Goal: Navigation & Orientation: Find specific page/section

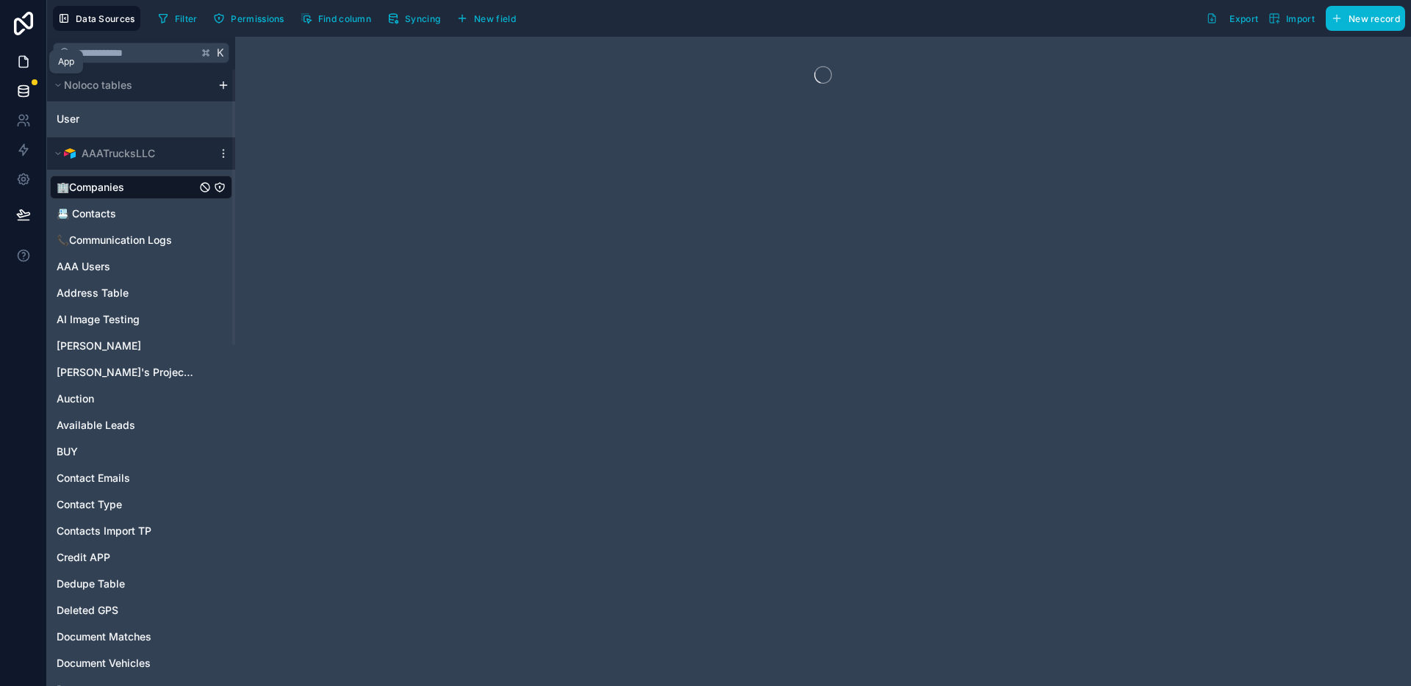
click at [27, 62] on icon at bounding box center [23, 62] width 9 height 11
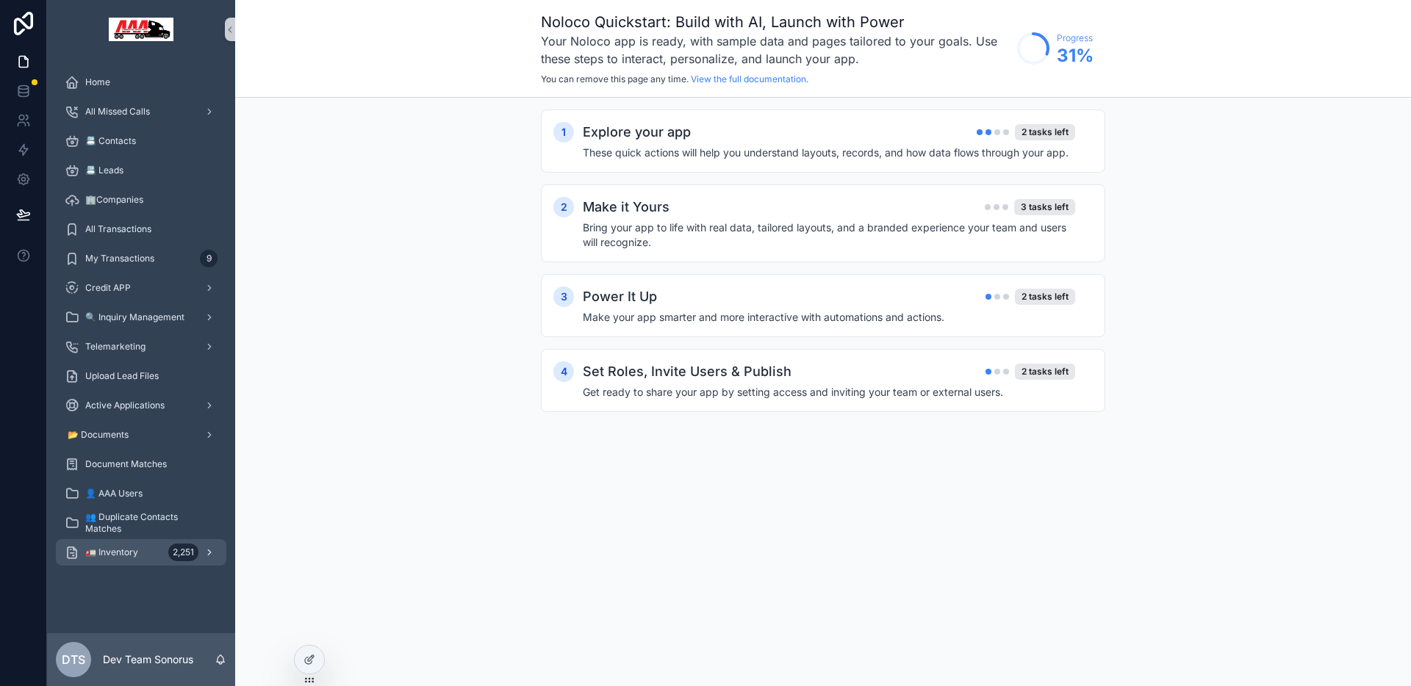
click at [119, 559] on div "🚛 Inventory 2,251" at bounding box center [141, 553] width 153 height 24
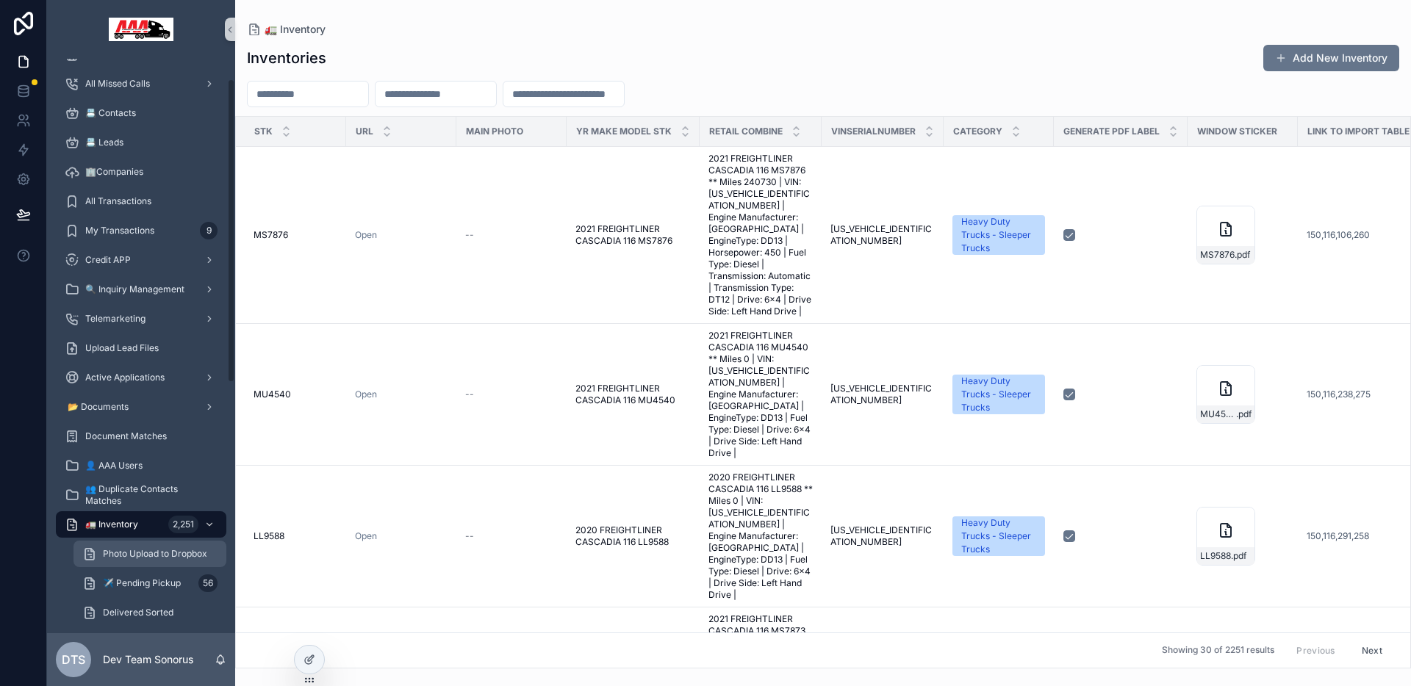
scroll to position [37, 0]
click at [162, 542] on span "Photo Upload to Dropbox" at bounding box center [155, 545] width 104 height 12
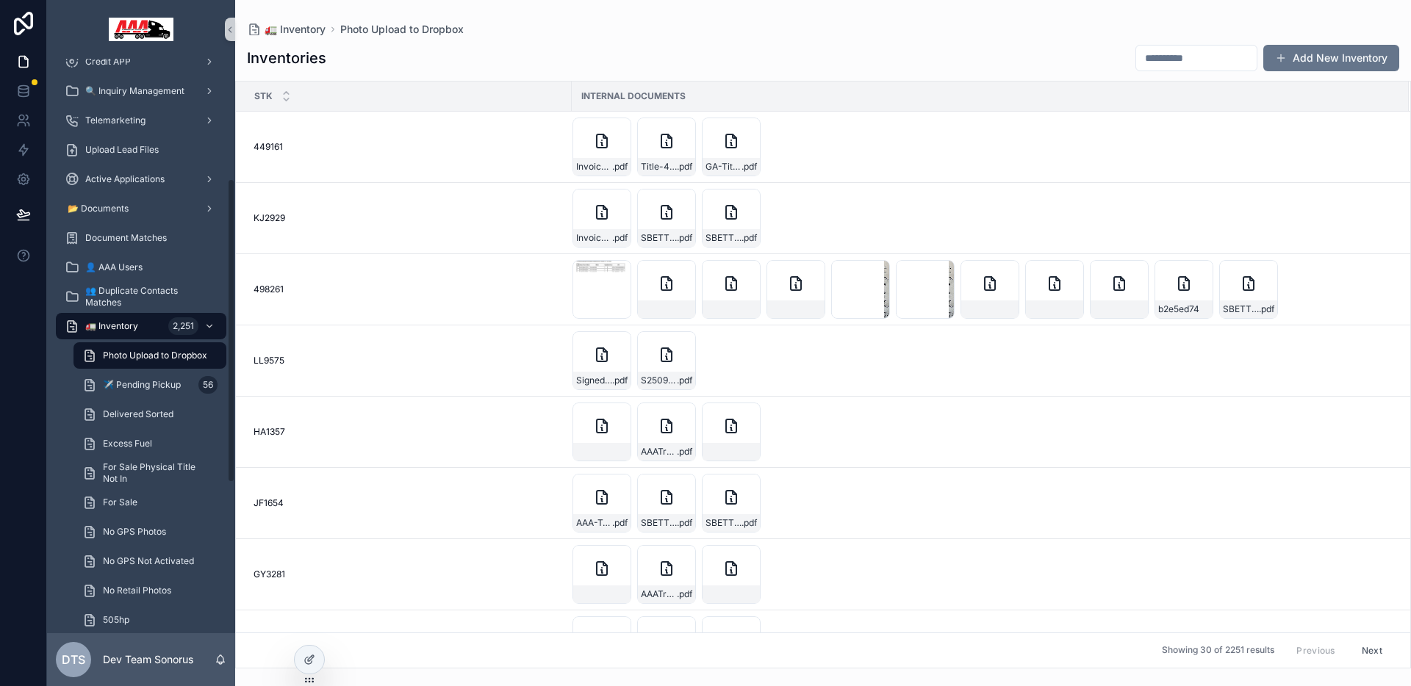
scroll to position [274, 0]
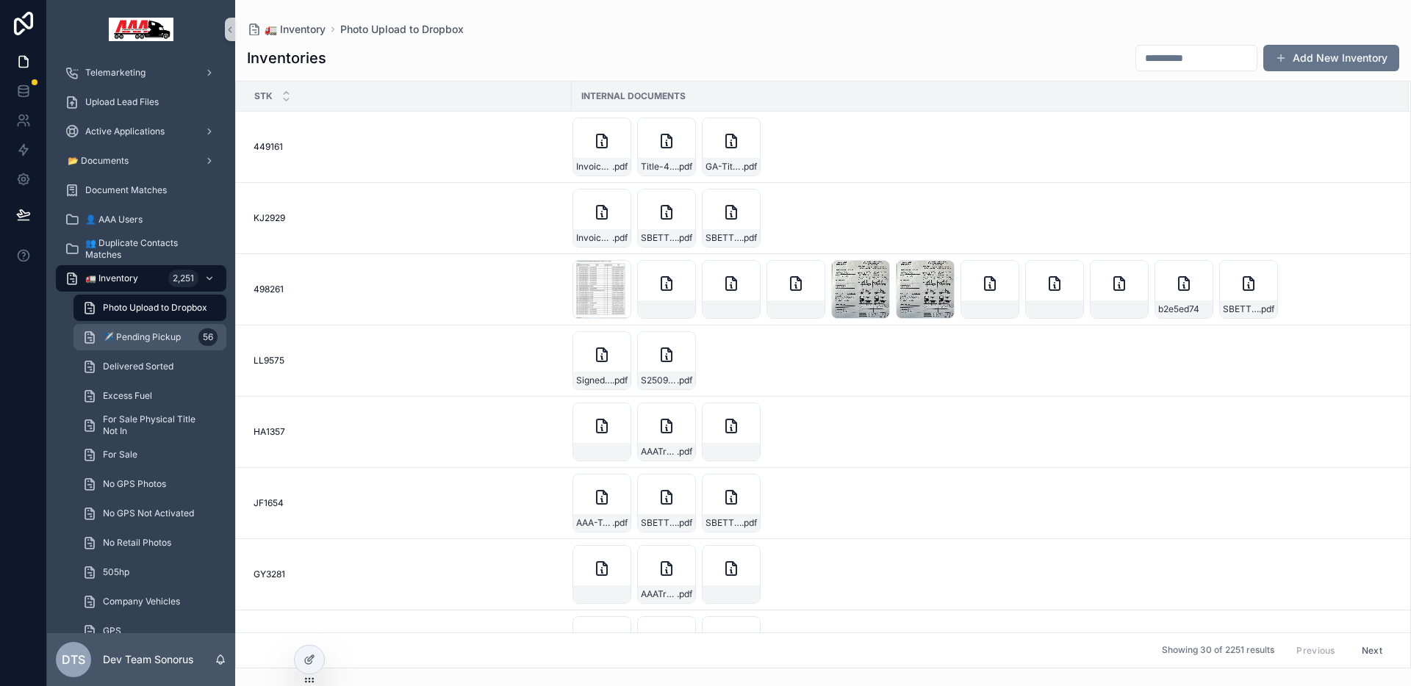
click at [159, 327] on div "✈️ Pending Pickup 56" at bounding box center [149, 338] width 135 height 24
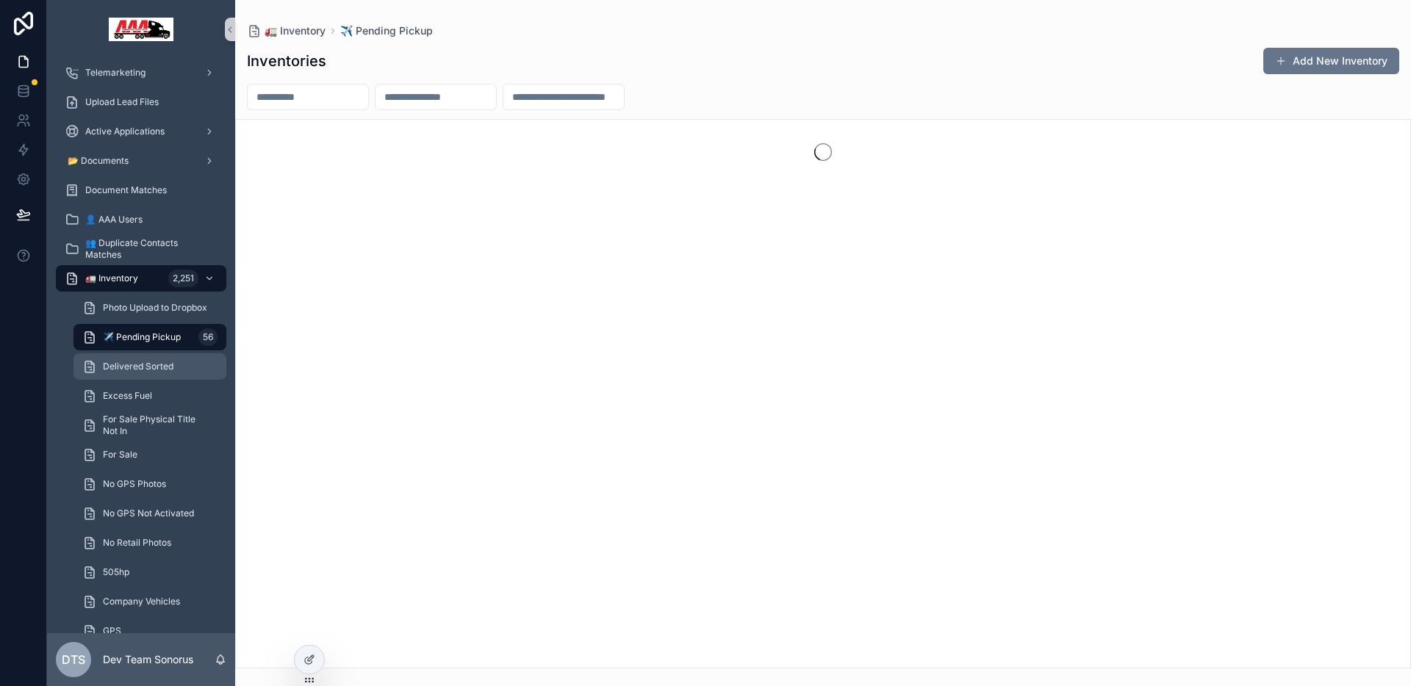
click at [160, 356] on div "Delivered Sorted" at bounding box center [149, 367] width 135 height 24
click at [159, 391] on div "Excess Fuel" at bounding box center [149, 396] width 135 height 24
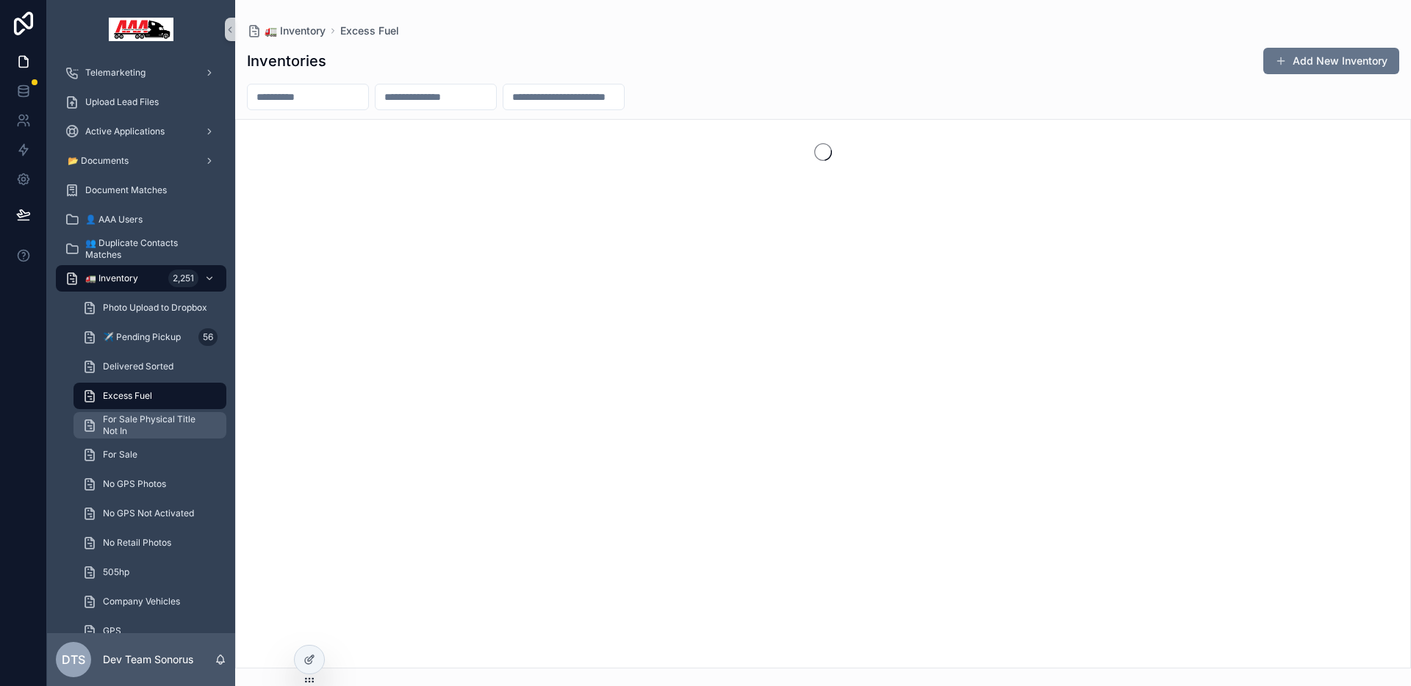
drag, startPoint x: 158, startPoint y: 434, endPoint x: 159, endPoint y: 470, distance: 36.0
click at [158, 434] on span "For Sale Physical Title Not In" at bounding box center [157, 426] width 109 height 24
click at [159, 470] on div "No GPS Photos" at bounding box center [150, 484] width 171 height 29
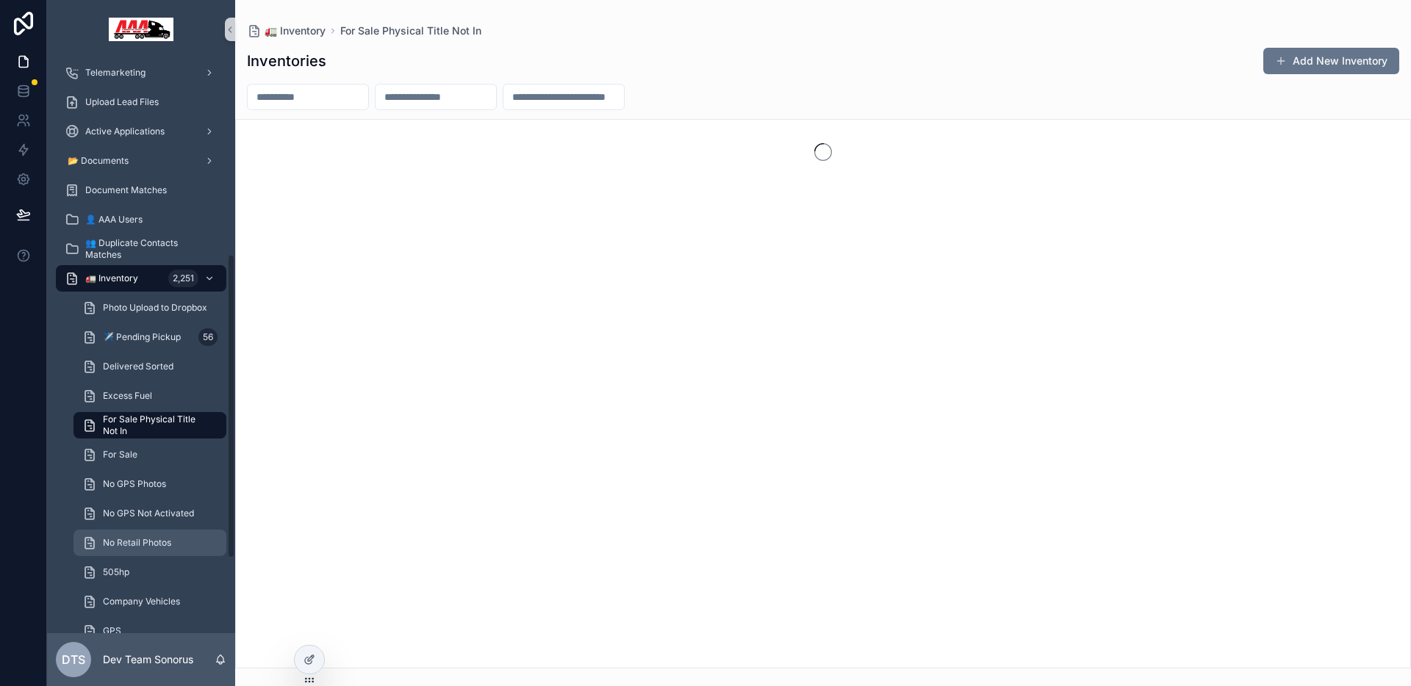
scroll to position [369, 0]
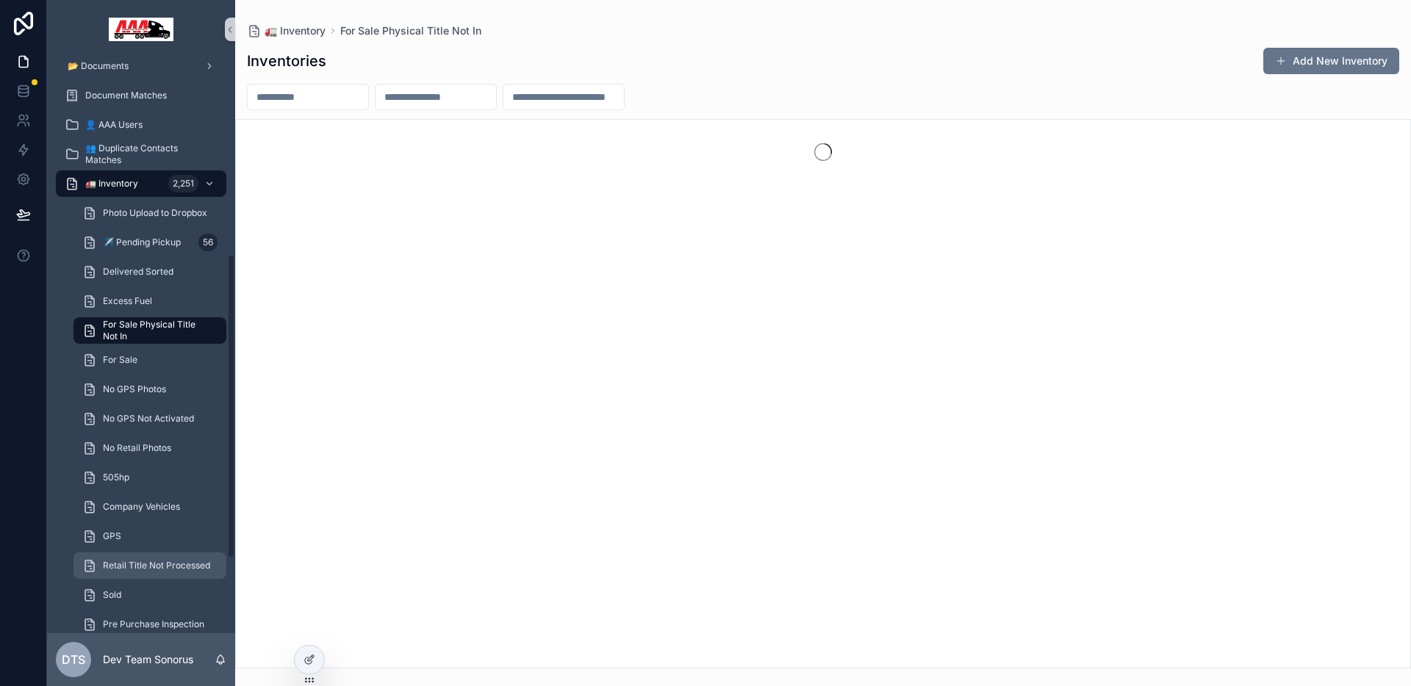
click at [151, 564] on span "Retail Title Not Processed" at bounding box center [156, 566] width 107 height 12
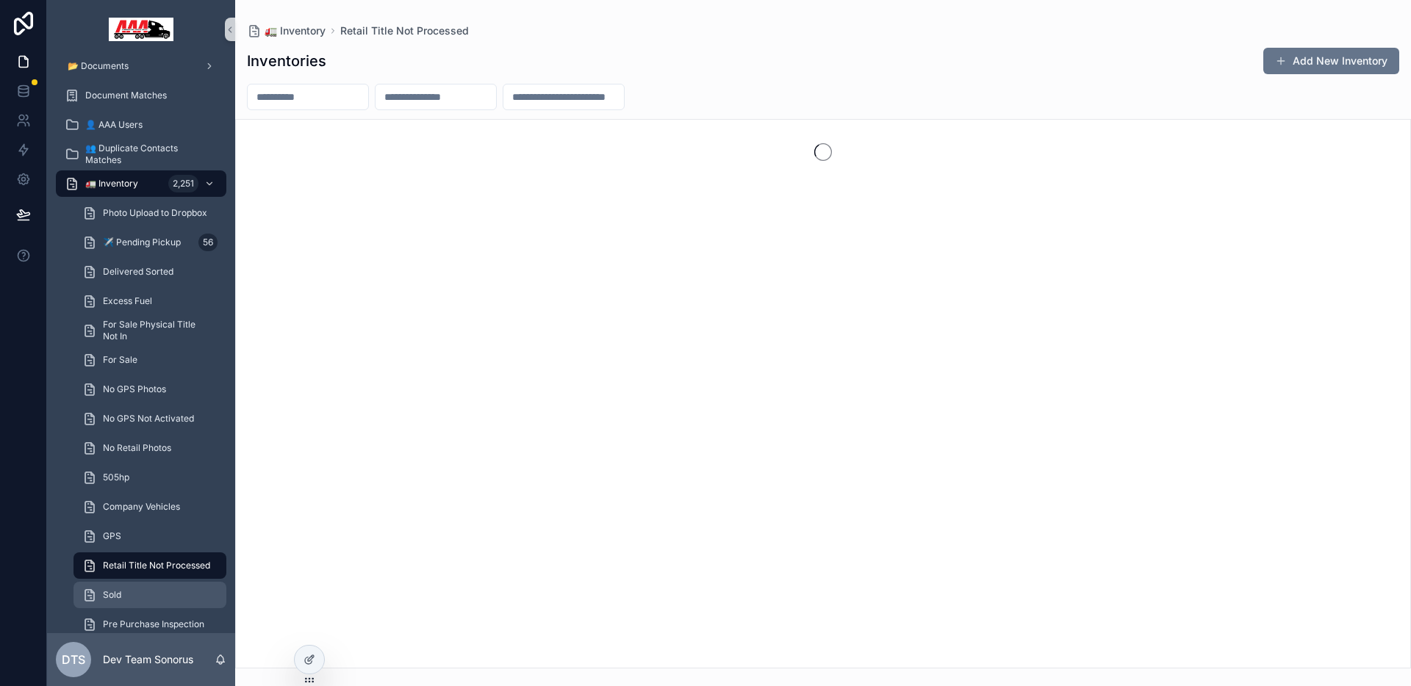
click at [150, 588] on div "Sold" at bounding box center [149, 596] width 135 height 24
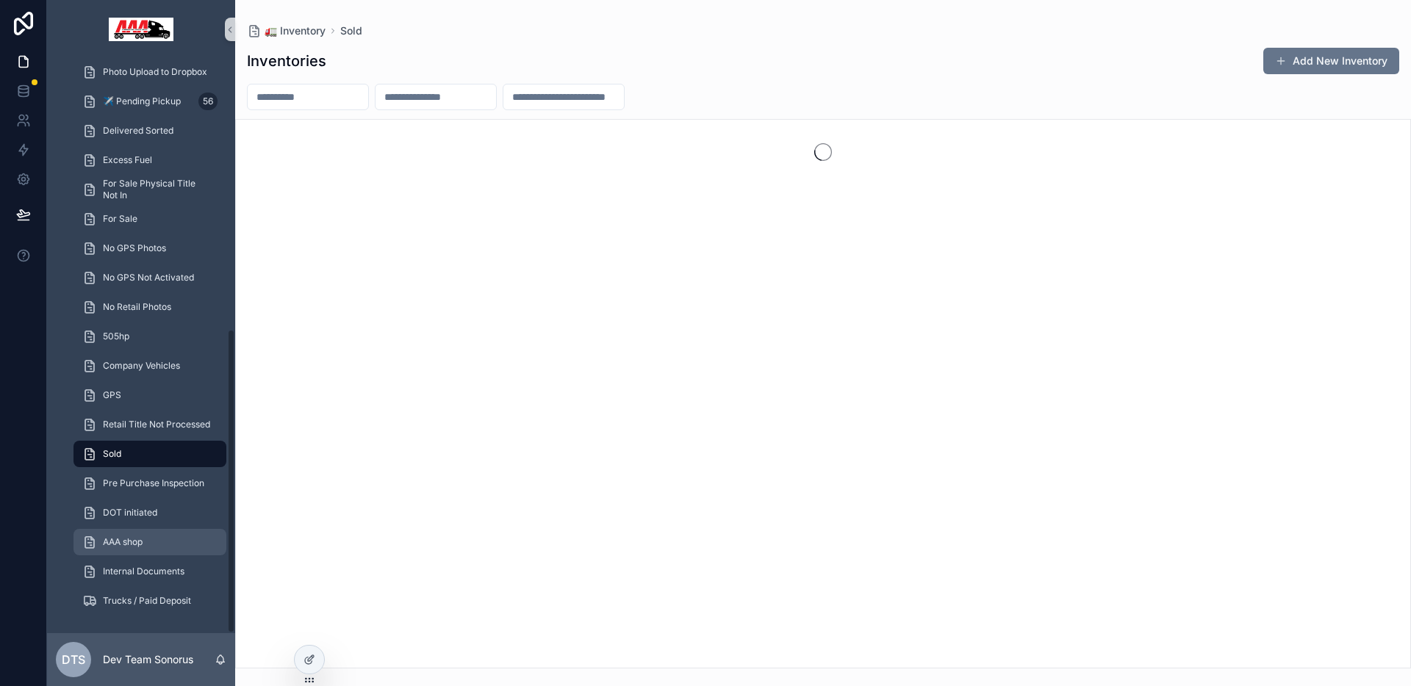
click at [177, 549] on div "AAA shop" at bounding box center [149, 543] width 135 height 24
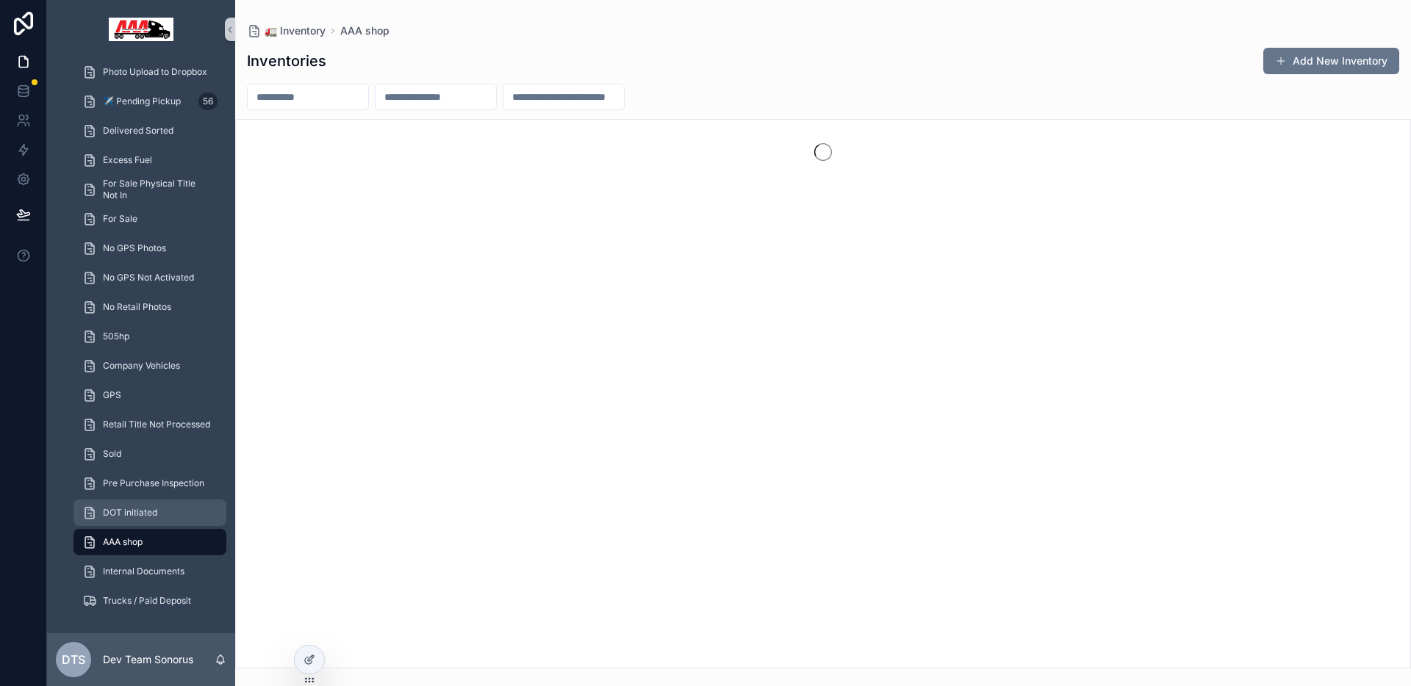
click at [165, 513] on div "DOT initiated" at bounding box center [149, 513] width 135 height 24
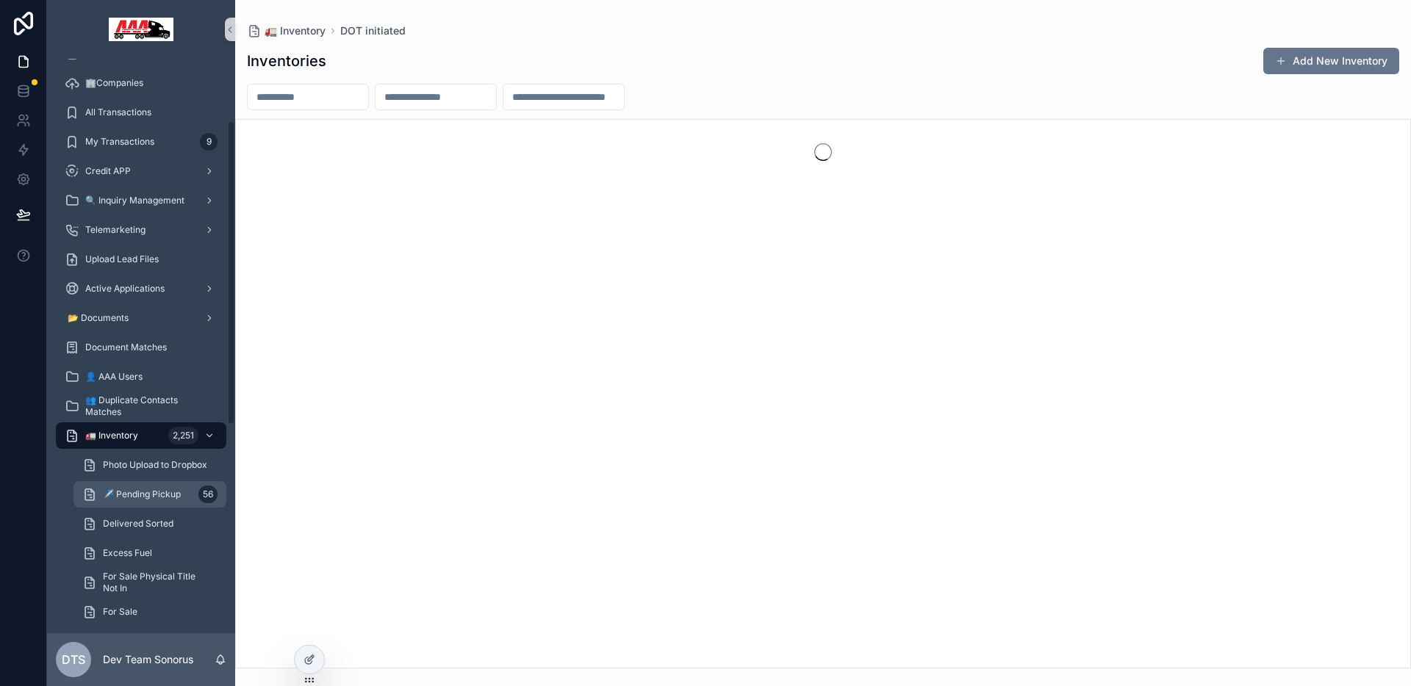
scroll to position [126, 0]
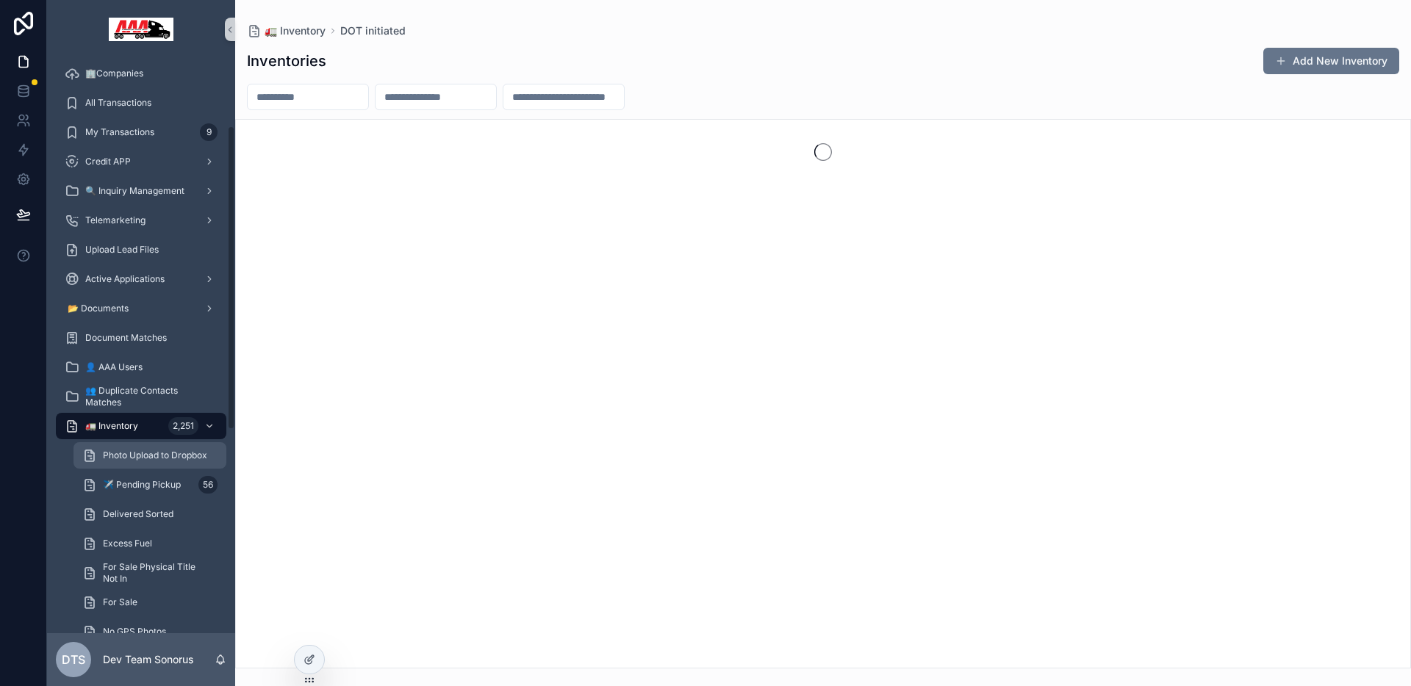
click at [151, 454] on span "Photo Upload to Dropbox" at bounding box center [155, 456] width 104 height 12
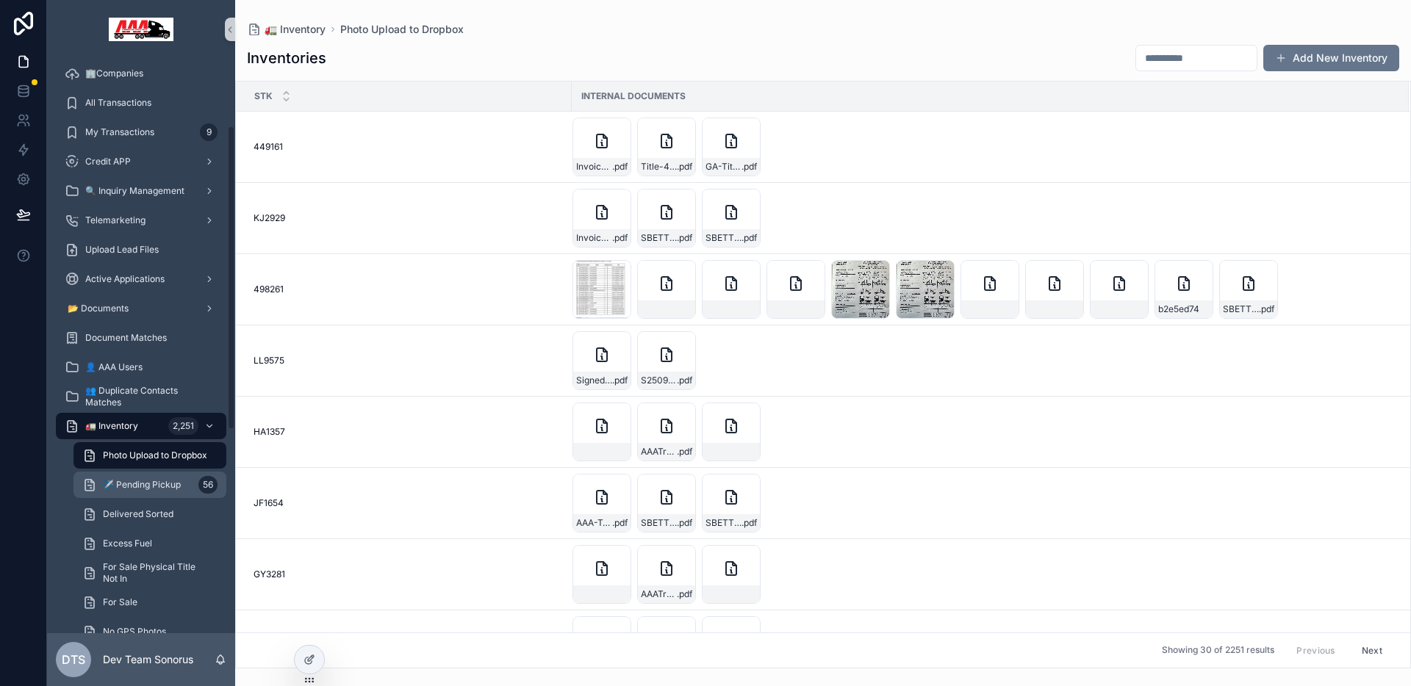
click at [139, 480] on span "✈️ Pending Pickup" at bounding box center [142, 485] width 78 height 12
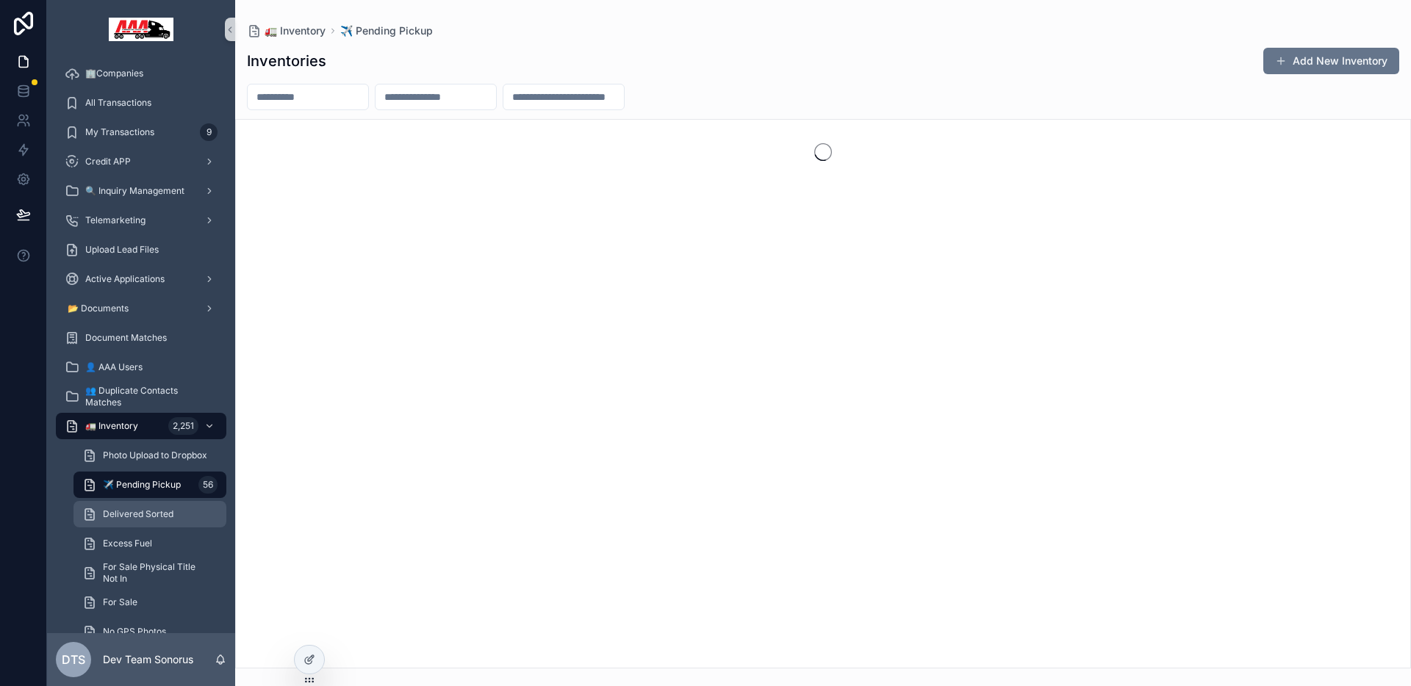
click at [134, 509] on span "Delivered Sorted" at bounding box center [138, 515] width 71 height 12
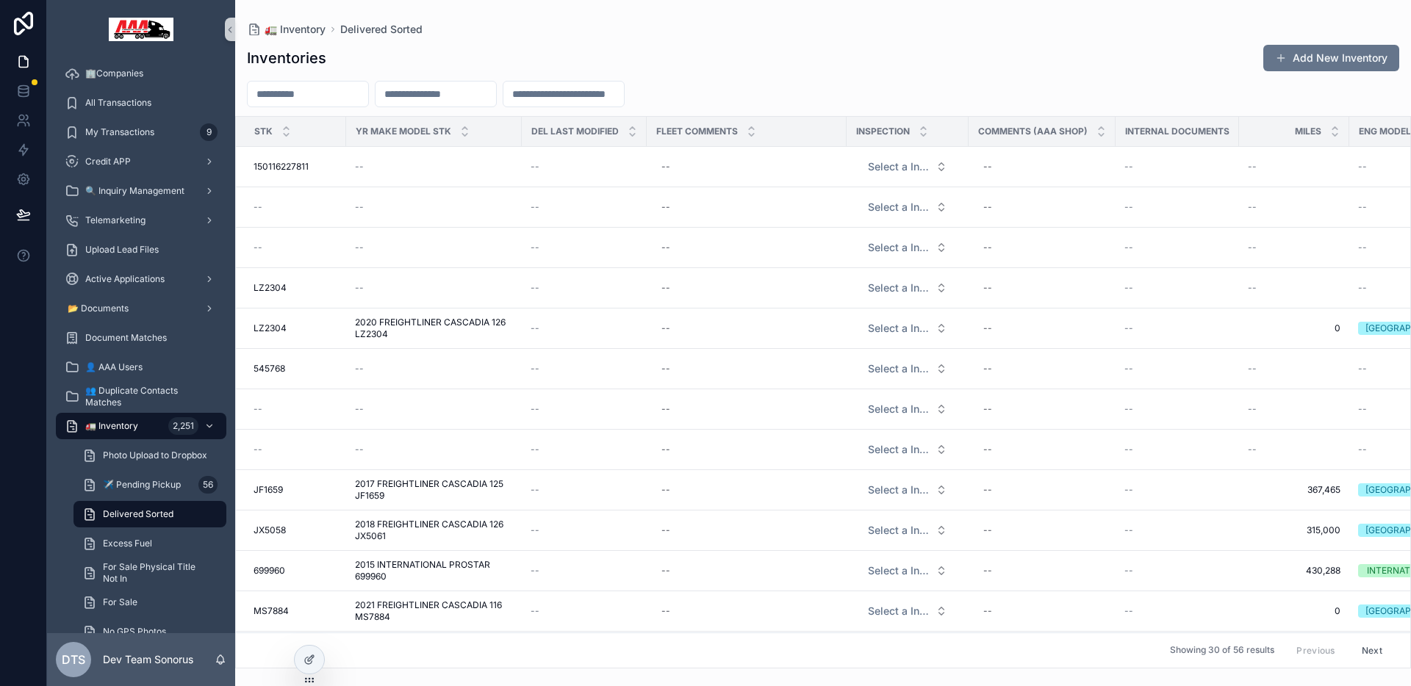
drag, startPoint x: 847, startPoint y: 12, endPoint x: 776, endPoint y: 26, distance: 71.8
click at [847, 12] on div "🚛 Inventory Delivered Sorted Inventories Add New Inventory Stk Yr Make Model St…" at bounding box center [823, 334] width 1176 height 669
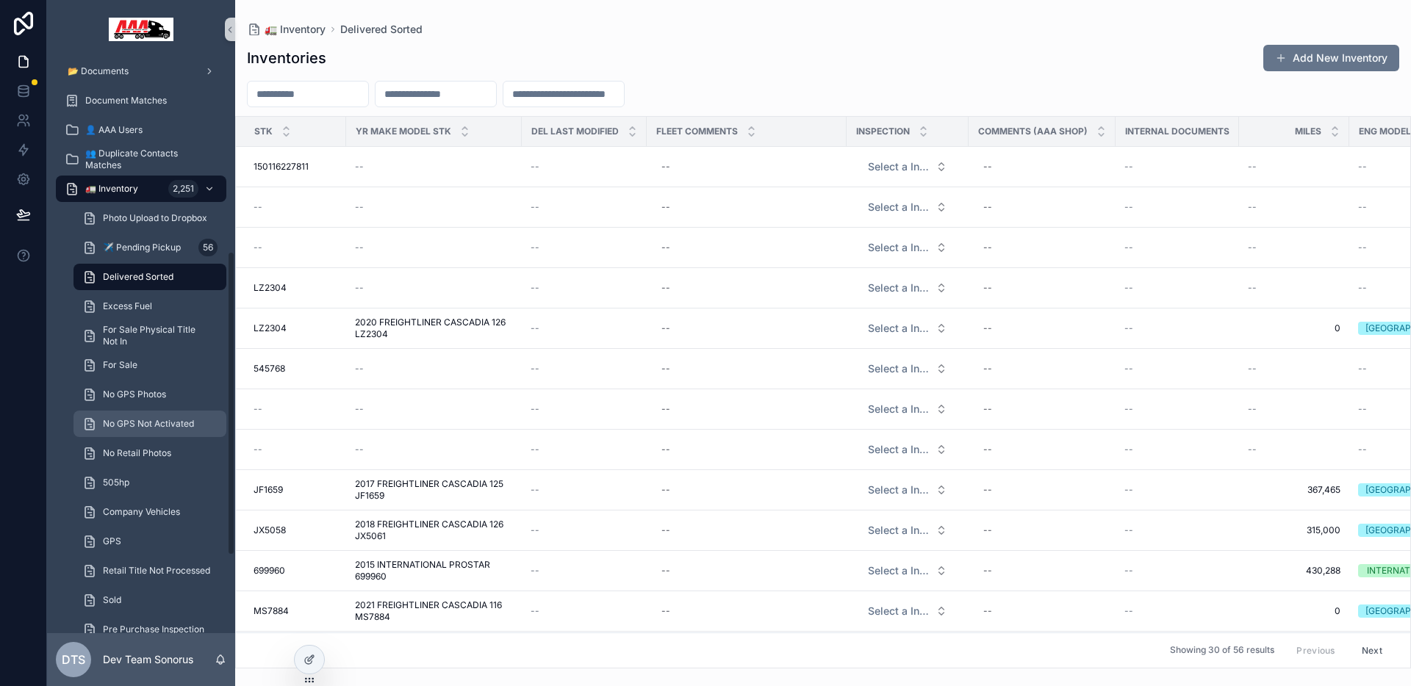
scroll to position [306, 0]
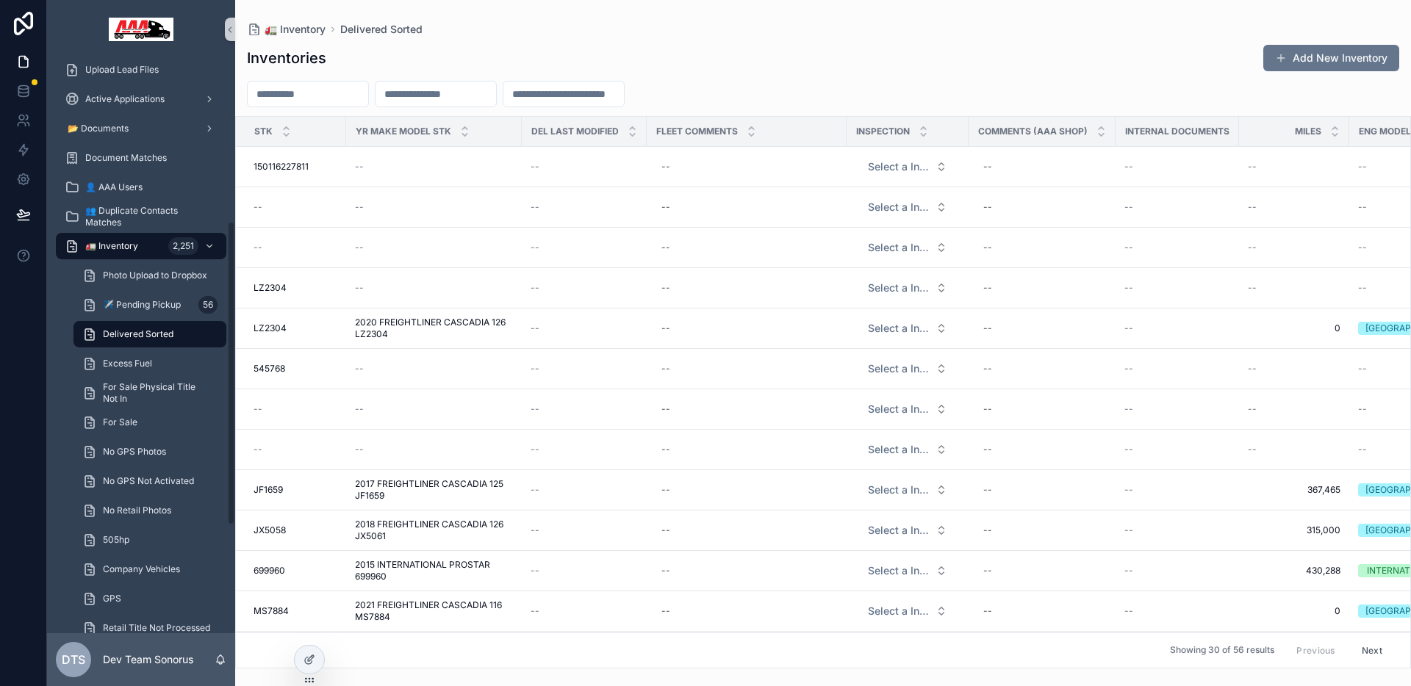
drag, startPoint x: 138, startPoint y: 244, endPoint x: 212, endPoint y: 335, distance: 117.1
click at [138, 244] on div "🚛 Inventory 2,251" at bounding box center [141, 246] width 153 height 24
click at [315, 665] on icon at bounding box center [310, 660] width 12 height 12
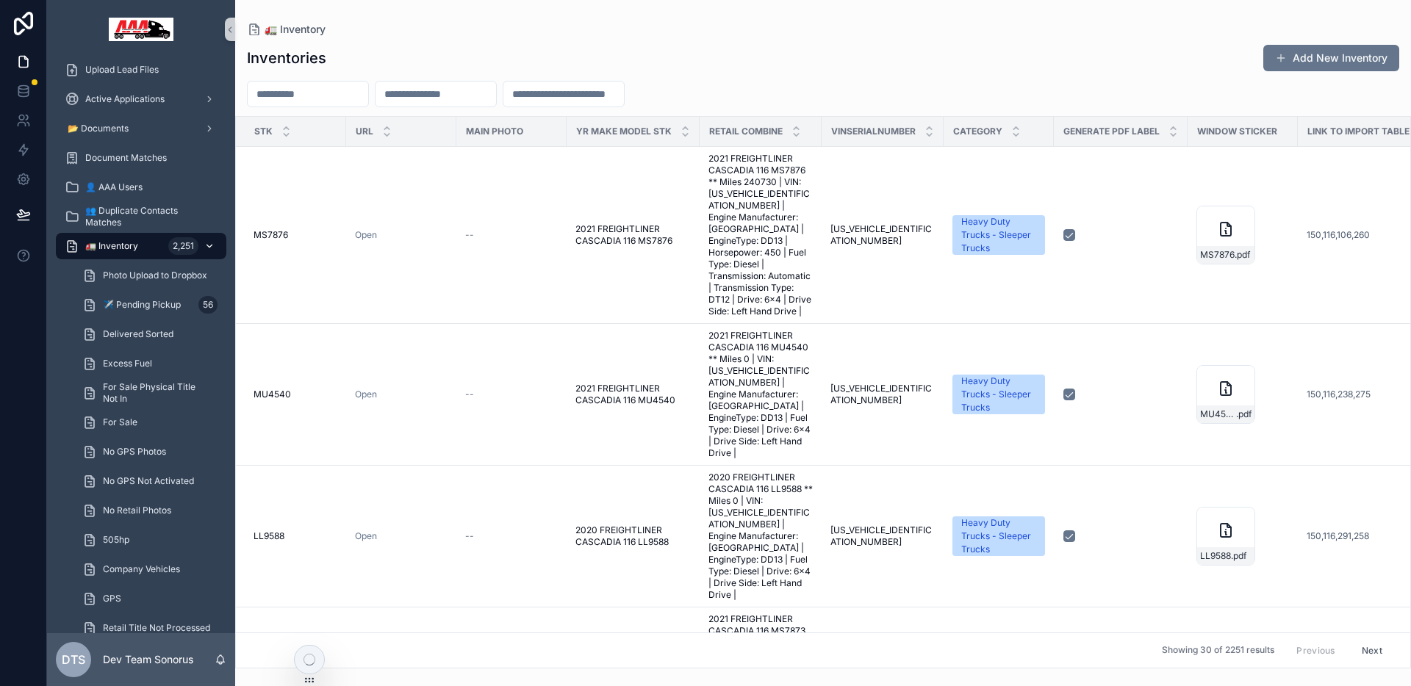
click at [146, 245] on div "🚛 Inventory 2,251" at bounding box center [141, 246] width 153 height 24
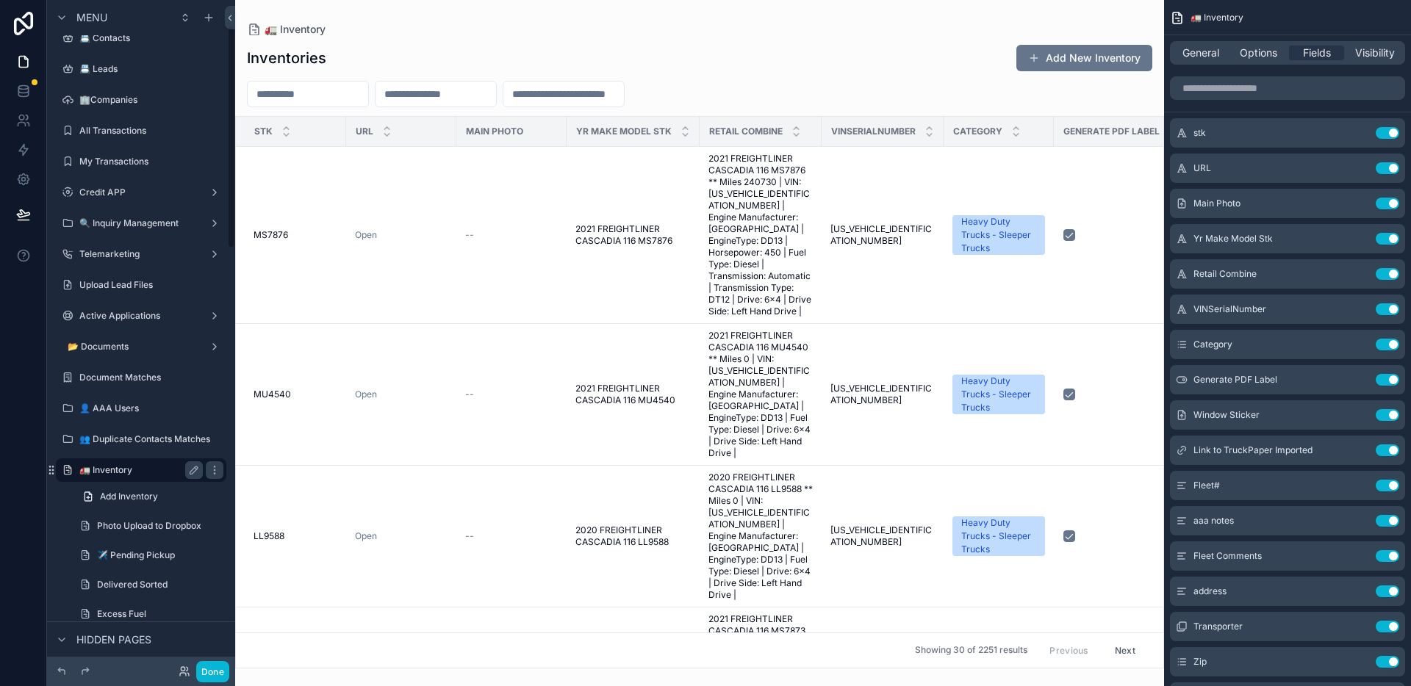
scroll to position [86, 0]
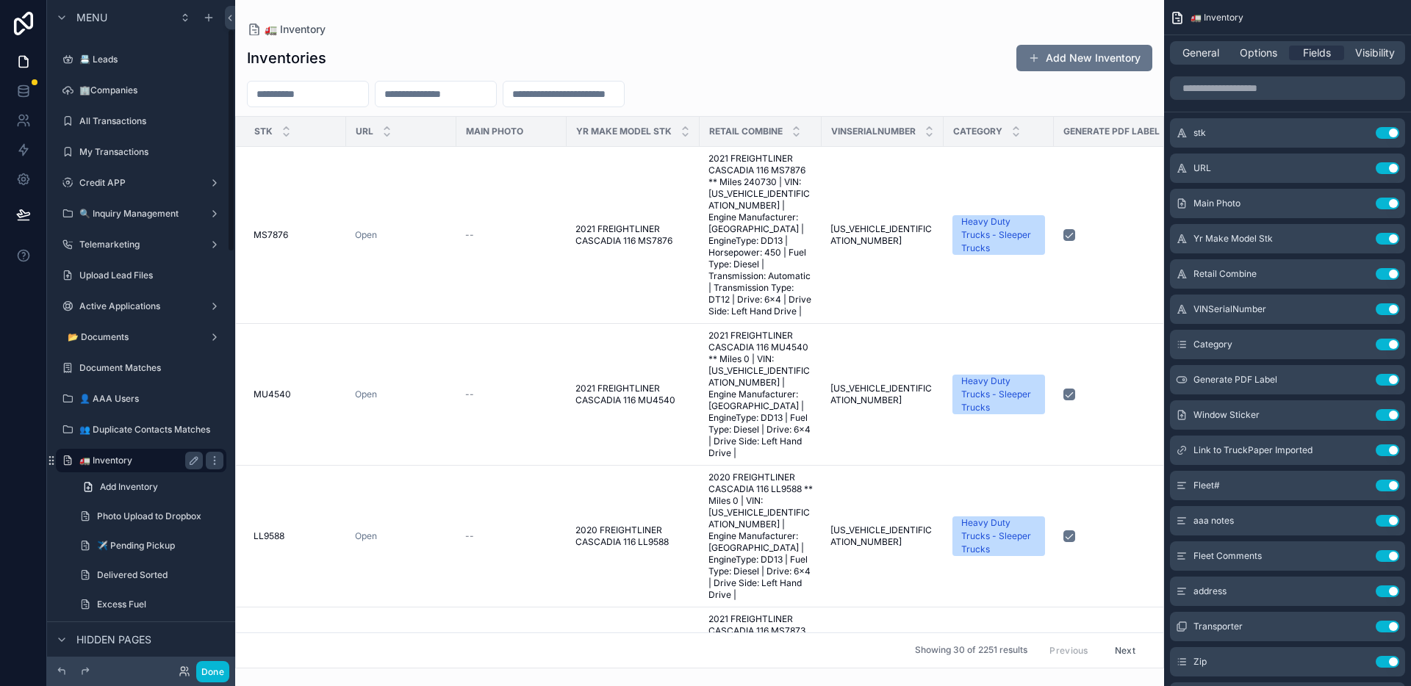
click at [146, 456] on label "🚛 Inventory" at bounding box center [138, 461] width 118 height 12
click at [193, 461] on icon "scrollable content" at bounding box center [194, 461] width 12 height 12
click at [193, 460] on icon "scrollable content" at bounding box center [194, 461] width 12 height 12
click at [212, 460] on icon "scrollable content" at bounding box center [215, 461] width 12 height 12
click at [216, 462] on icon "scrollable content" at bounding box center [215, 461] width 12 height 12
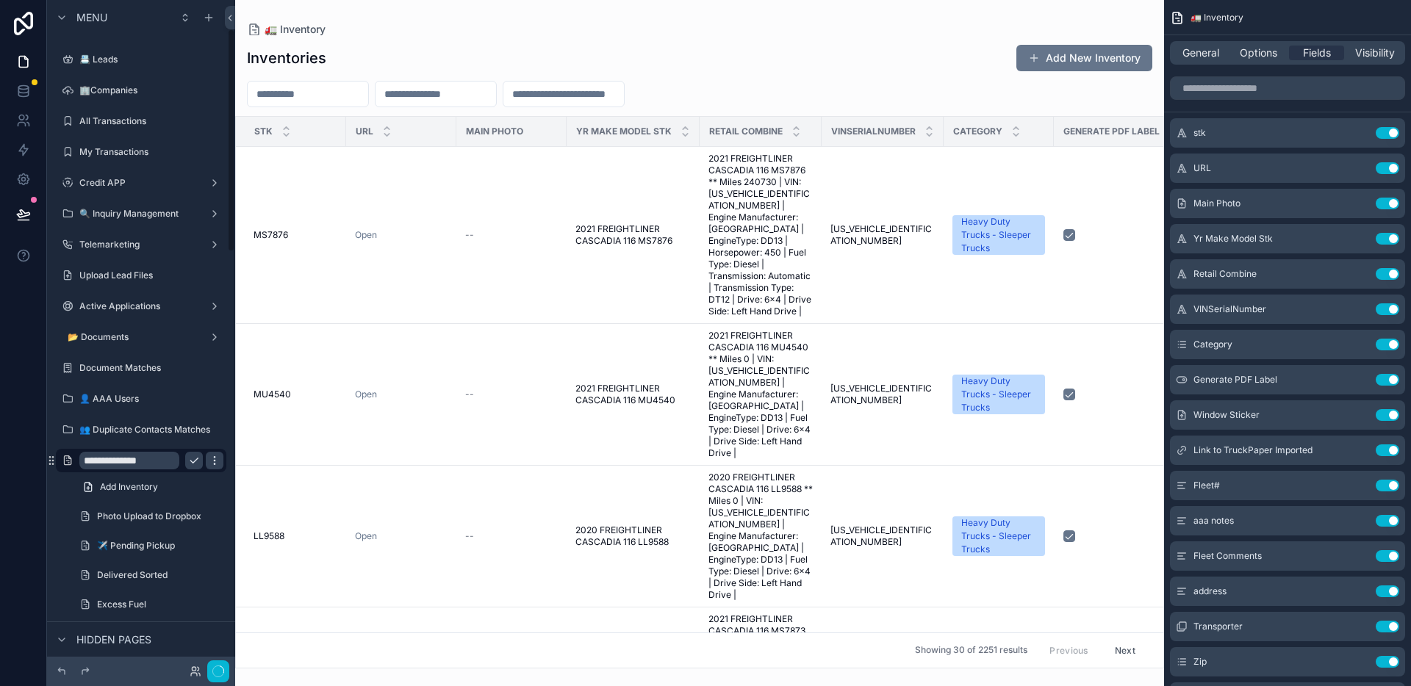
click at [215, 461] on icon "scrollable content" at bounding box center [214, 460] width 1 height 1
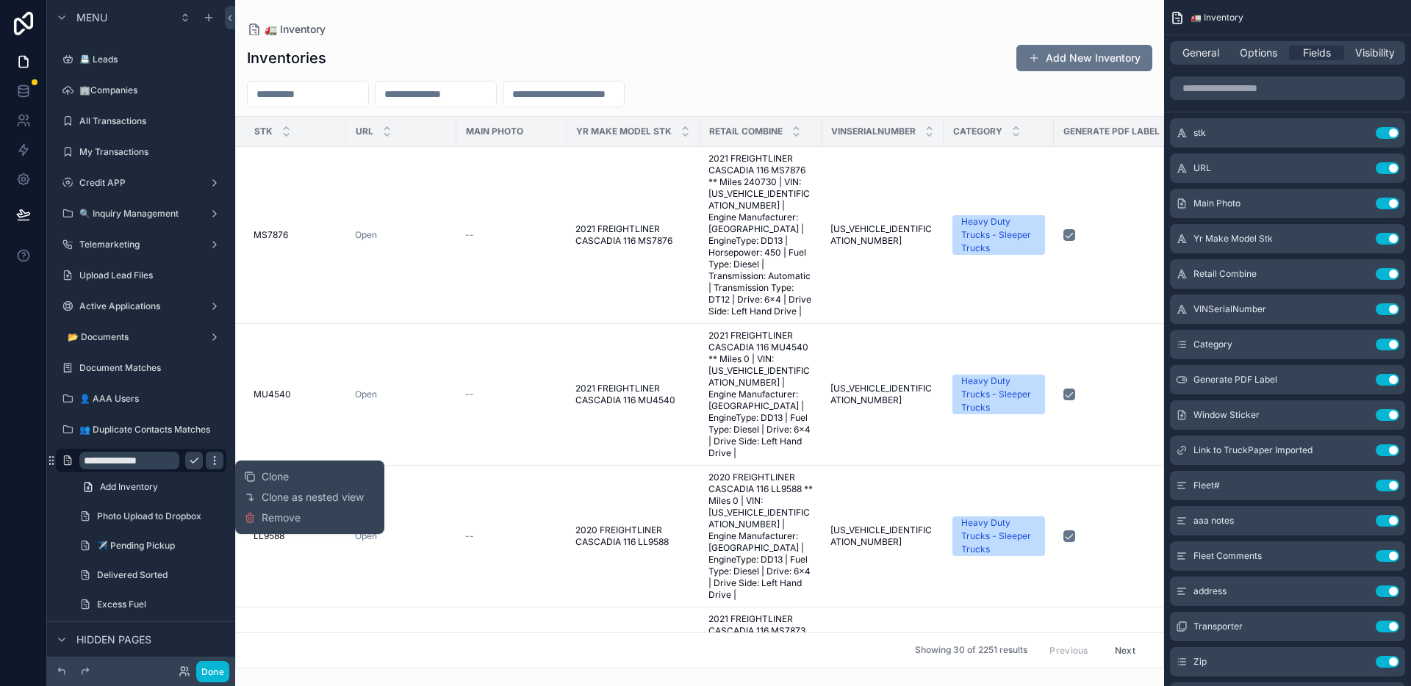
click at [216, 458] on icon "scrollable content" at bounding box center [215, 461] width 12 height 12
click at [213, 459] on icon "scrollable content" at bounding box center [215, 461] width 12 height 12
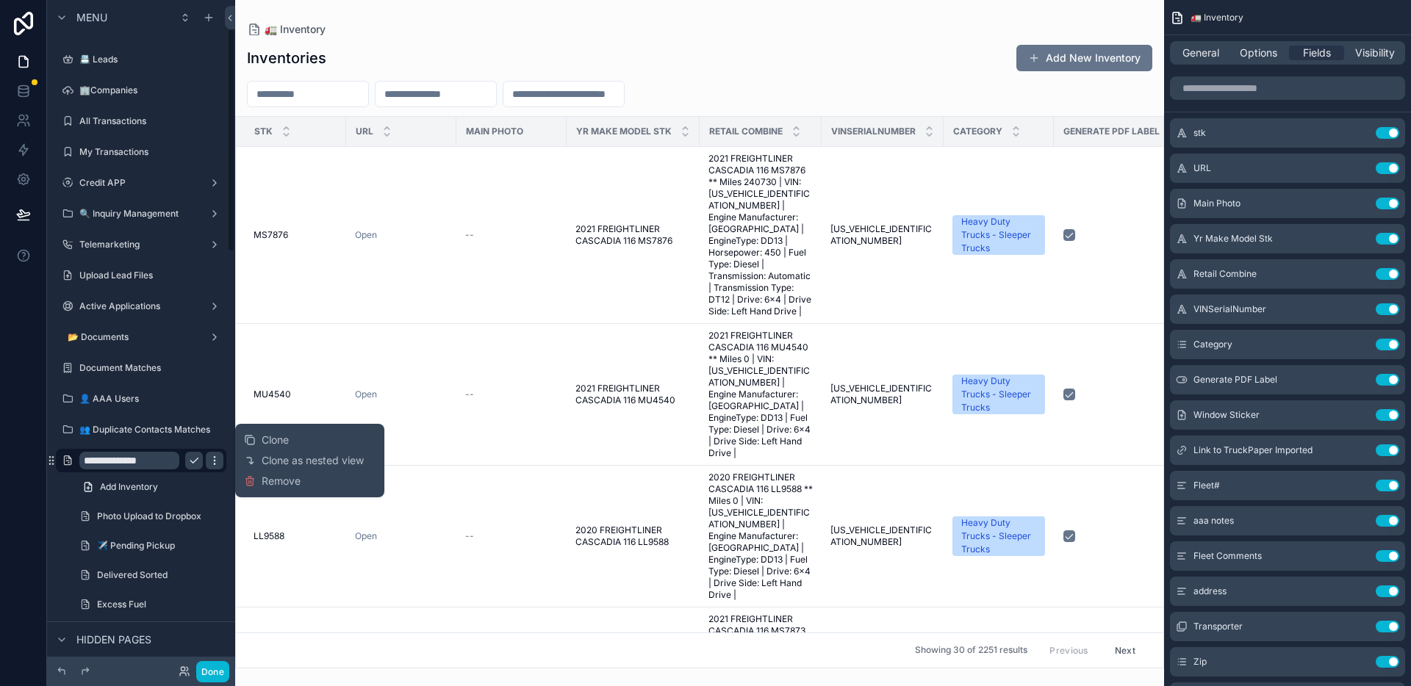
click at [217, 457] on icon "scrollable content" at bounding box center [215, 461] width 12 height 12
click at [215, 459] on icon "scrollable content" at bounding box center [215, 461] width 12 height 12
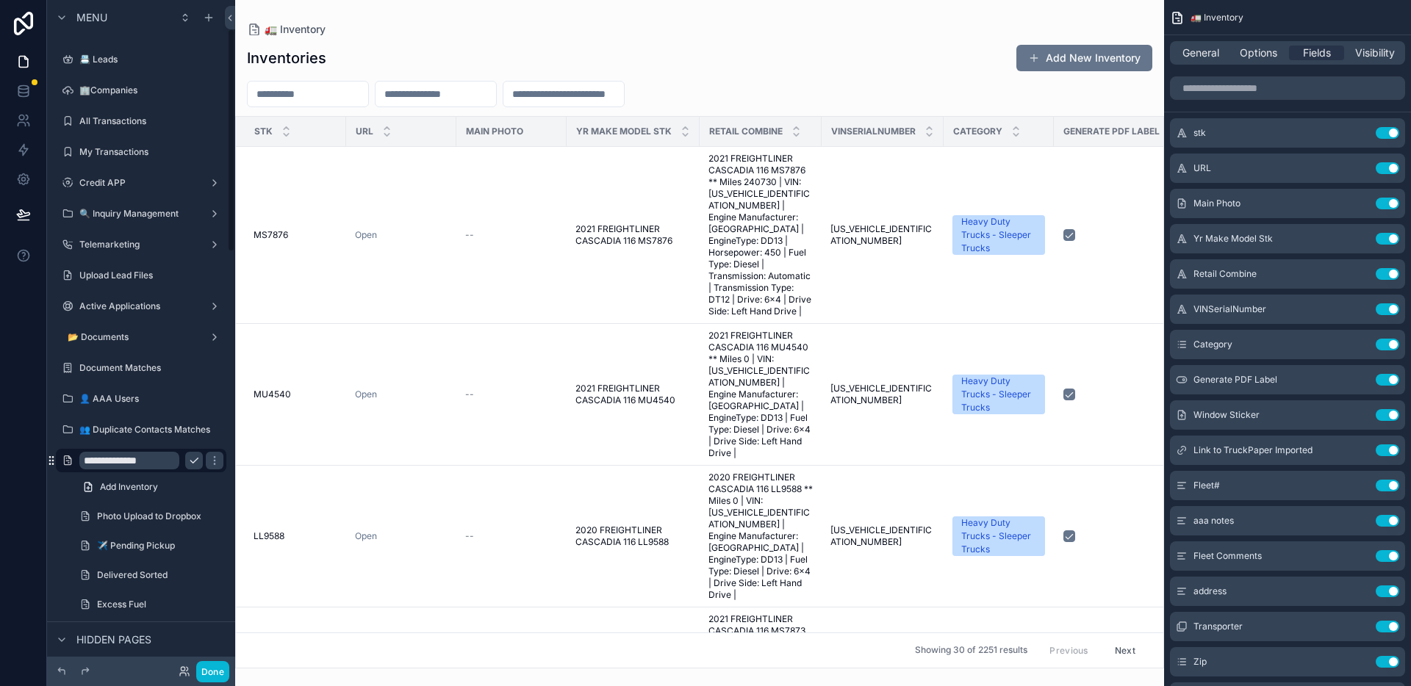
click at [51, 460] on icon "scrollable content" at bounding box center [52, 461] width 12 height 12
click at [159, 434] on label "👥 Duplicate Contacts Matches" at bounding box center [144, 430] width 131 height 12
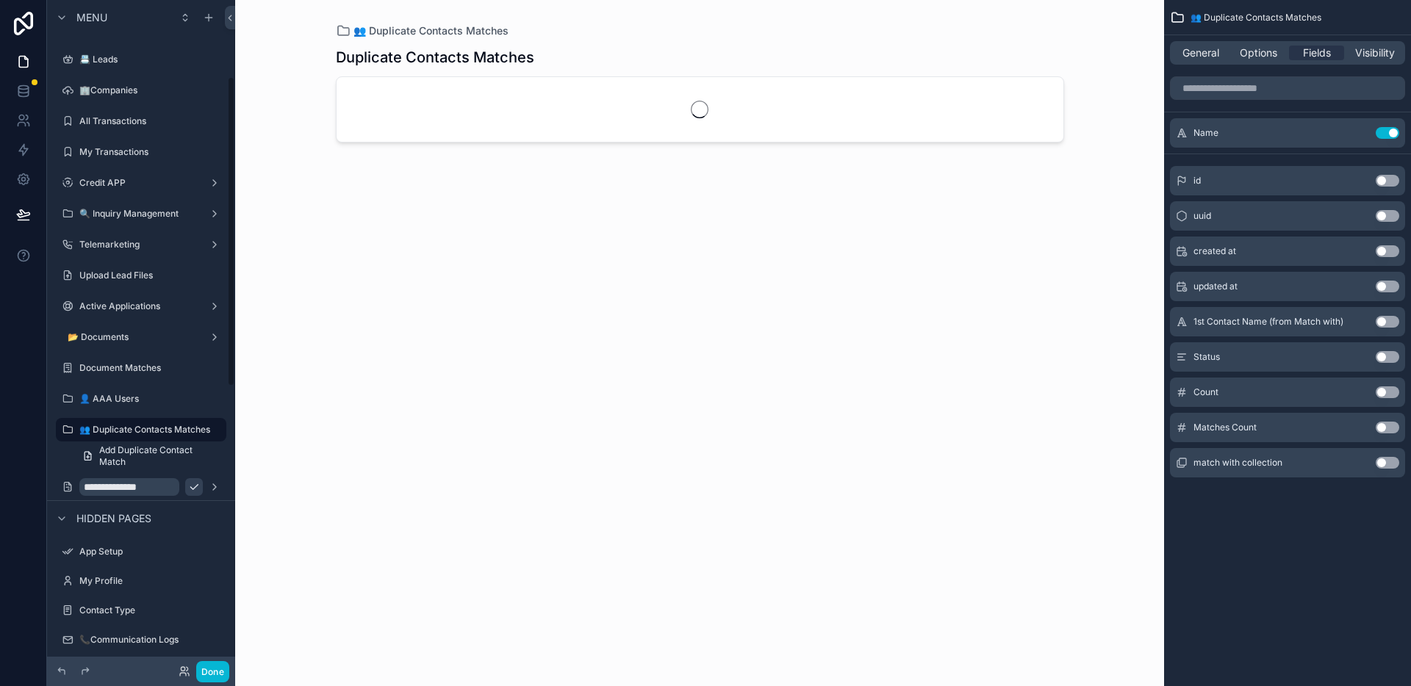
scroll to position [165, 0]
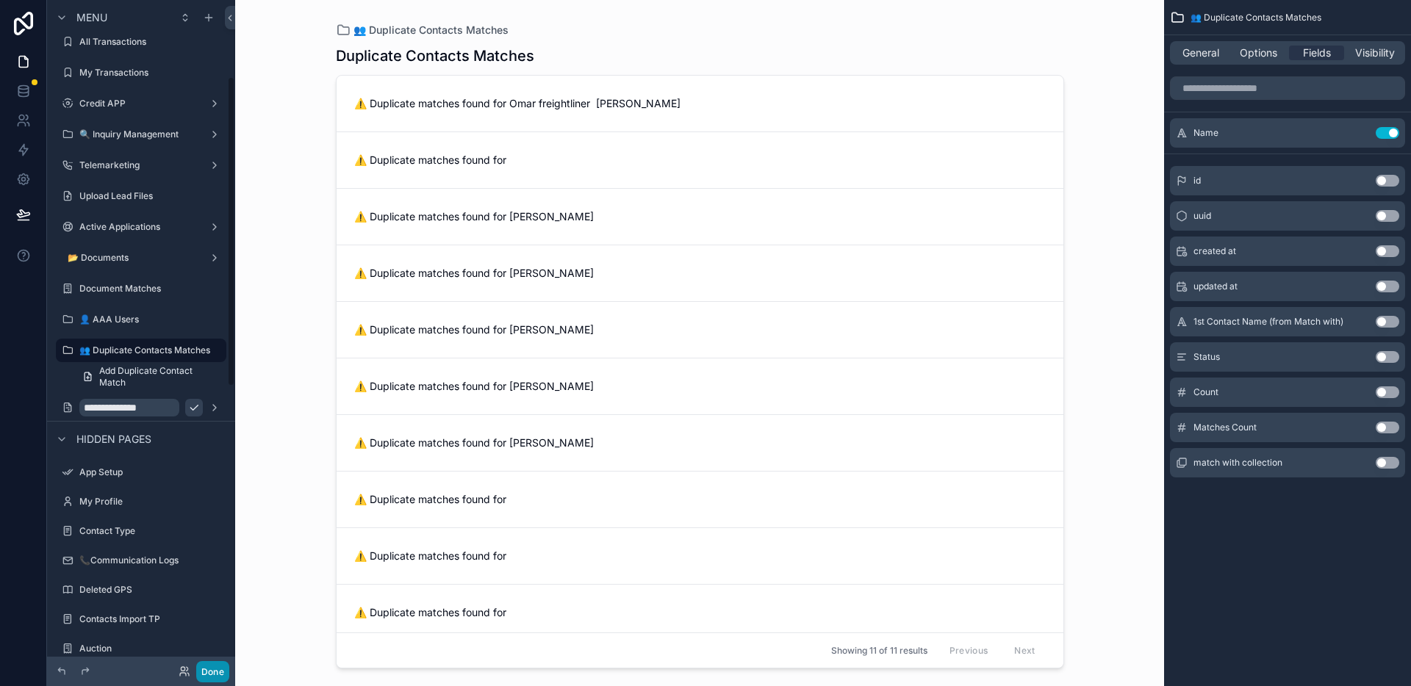
click at [221, 668] on button "Done" at bounding box center [212, 671] width 33 height 21
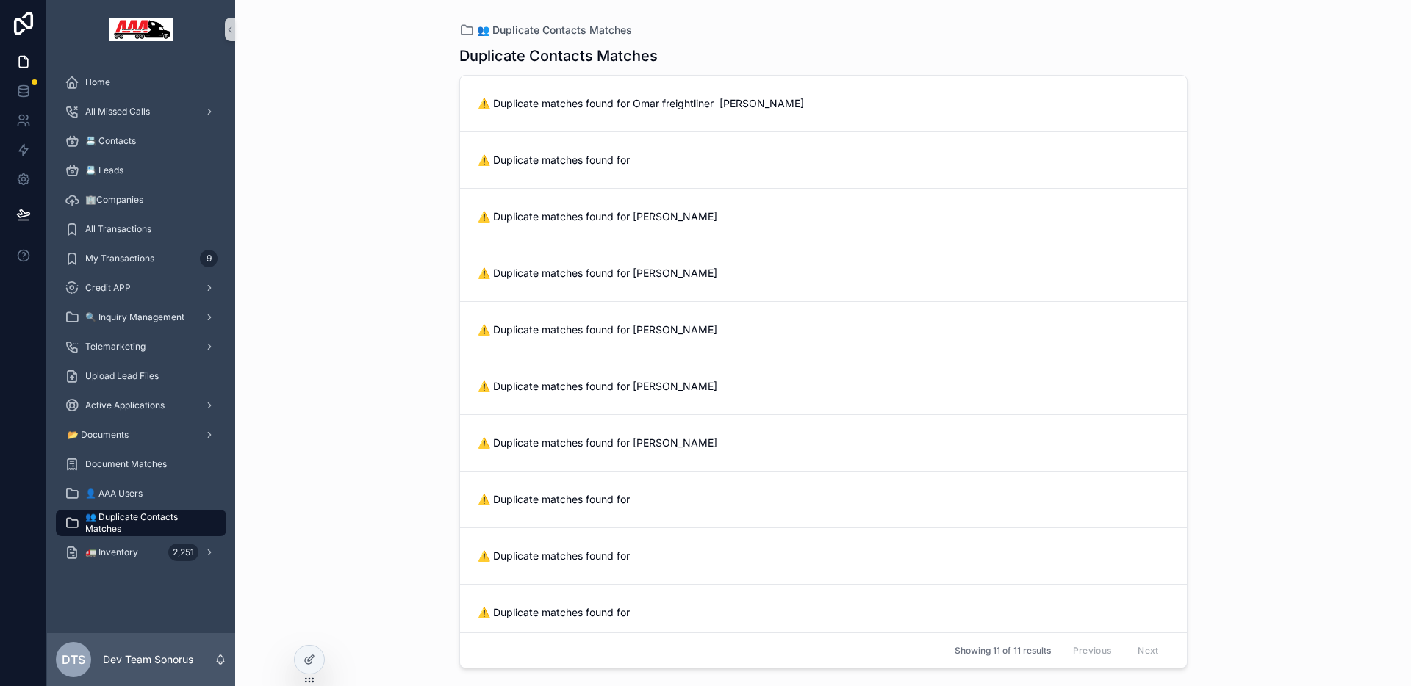
scroll to position [0, 0]
click at [448, 107] on div "👥 Duplicate Contacts Matches Duplicate Contacts Matches ⚠️ Duplicate matches fo…" at bounding box center [824, 334] width 752 height 669
click at [841, 42] on div "Duplicate Contacts Matches ⚠️ Duplicate matches found for Omar freightliner [PE…" at bounding box center [823, 353] width 728 height 632
click at [847, 40] on div "Duplicate Contacts Matches ⚠️ Duplicate matches found for Omar freightliner [PE…" at bounding box center [823, 353] width 728 height 632
